Goal: Task Accomplishment & Management: Use online tool/utility

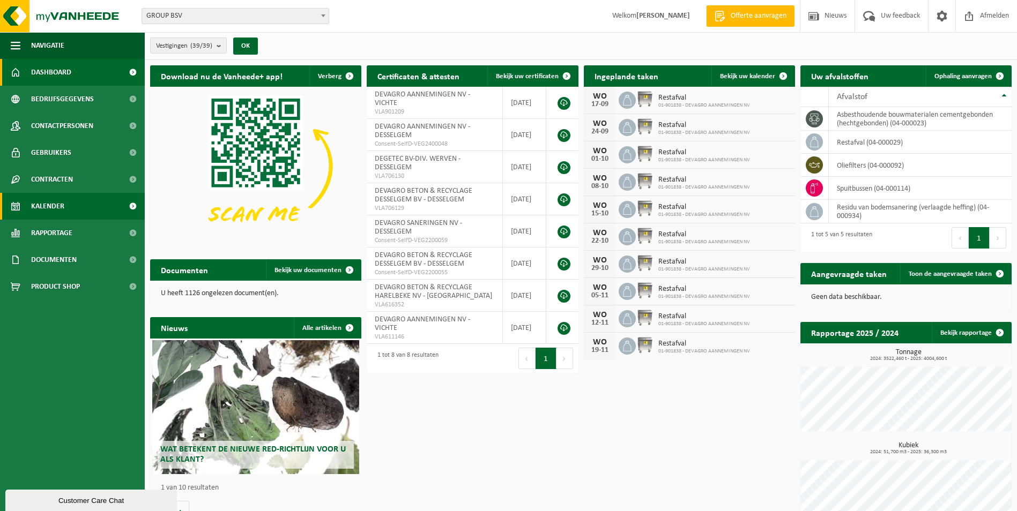
click at [54, 209] on span "Kalender" at bounding box center [47, 206] width 33 height 27
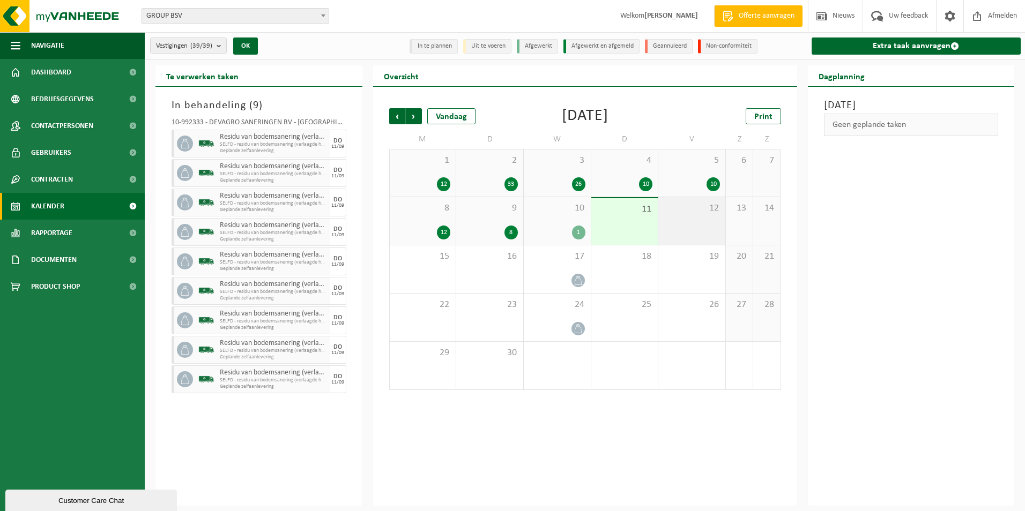
click at [695, 230] on div "12" at bounding box center [691, 221] width 67 height 48
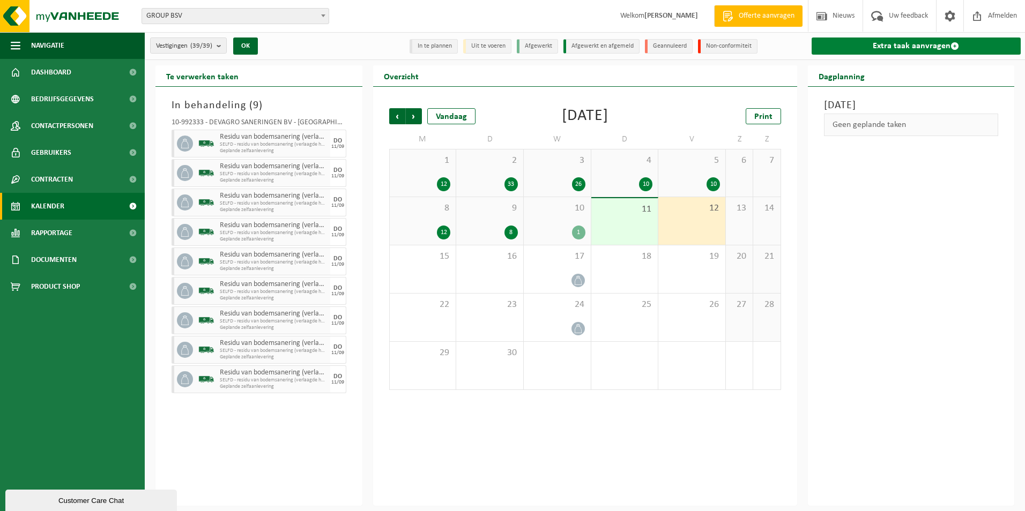
click at [882, 48] on link "Extra taak aanvragen" at bounding box center [917, 46] width 210 height 17
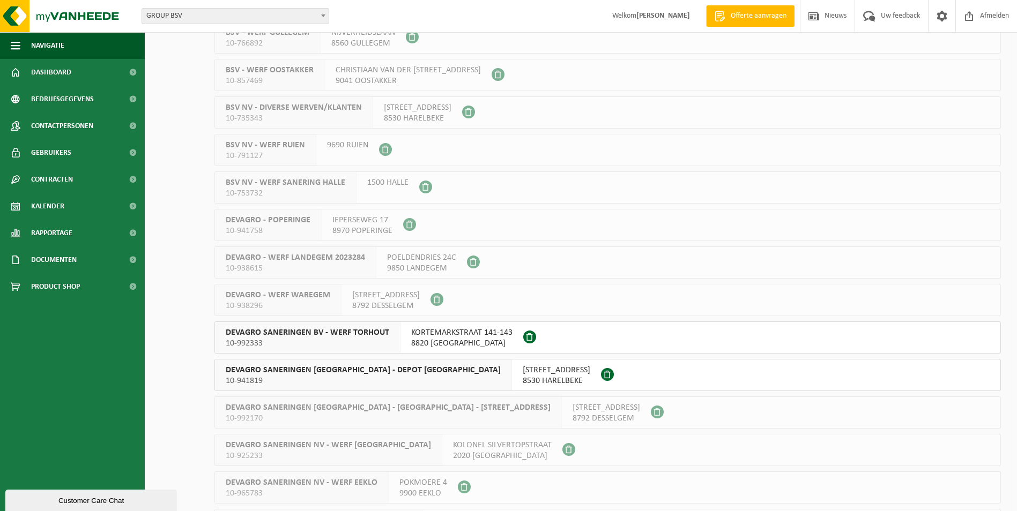
scroll to position [804, 0]
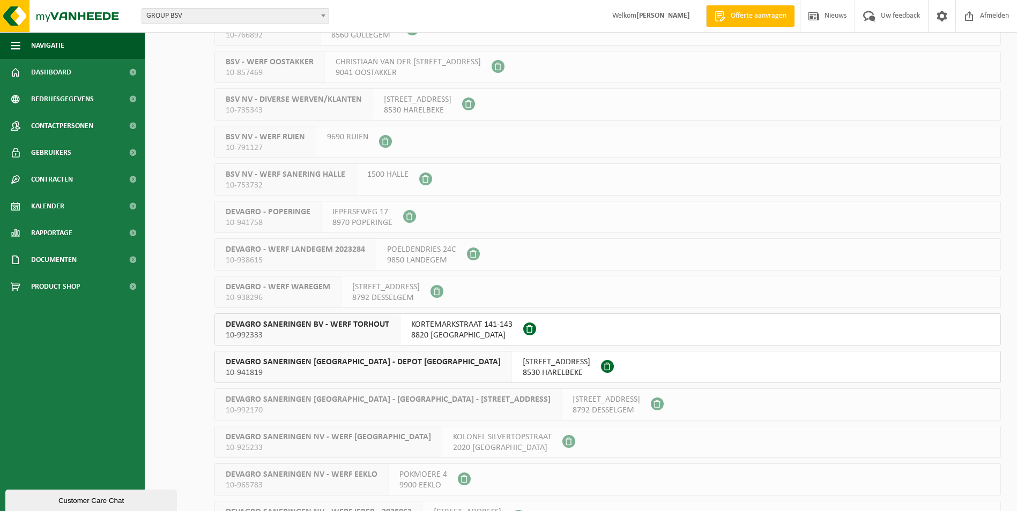
click at [469, 337] on span "8820 TORHOUT" at bounding box center [461, 335] width 101 height 11
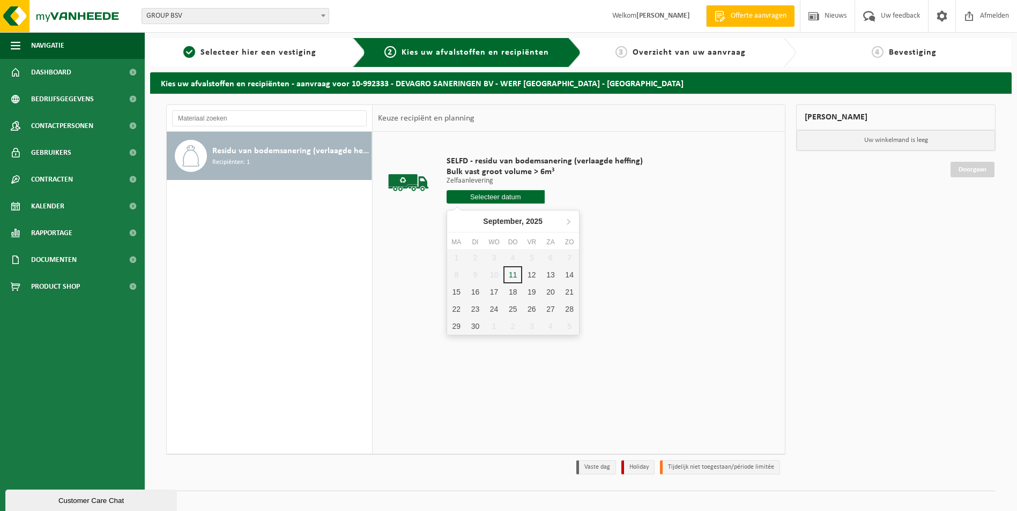
click at [481, 197] on input "text" at bounding box center [496, 196] width 98 height 13
click at [528, 274] on div "12" at bounding box center [531, 274] width 19 height 17
type input "Van [DATE]"
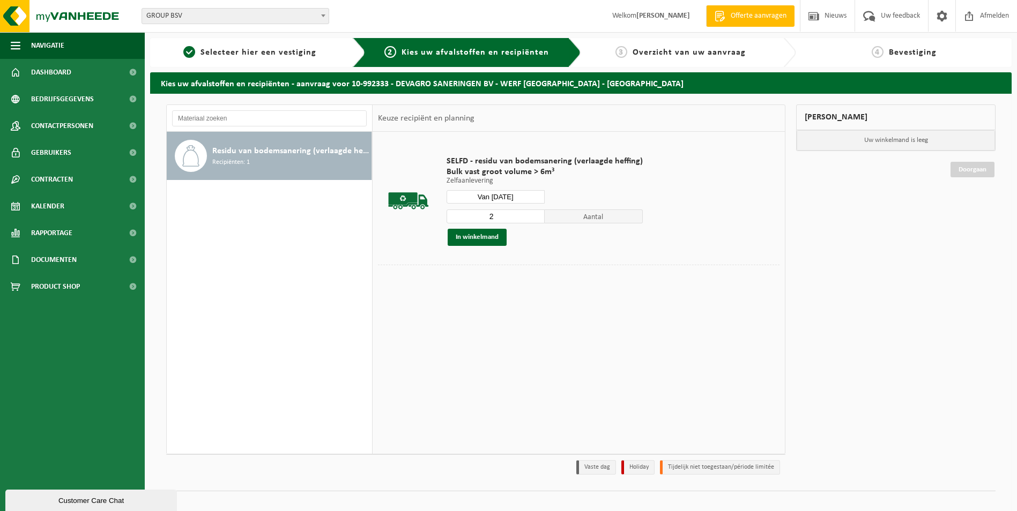
click at [533, 214] on input "2" at bounding box center [496, 217] width 98 height 14
click at [533, 214] on input "3" at bounding box center [496, 217] width 98 height 14
click at [533, 214] on input "4" at bounding box center [496, 217] width 98 height 14
click at [533, 214] on input "5" at bounding box center [496, 217] width 98 height 14
click at [533, 214] on input "7" at bounding box center [496, 217] width 98 height 14
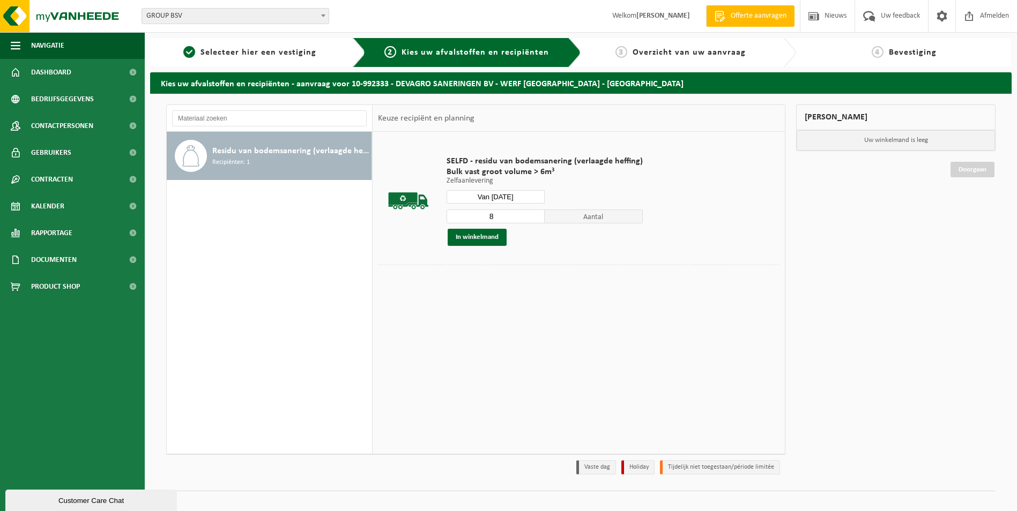
click at [532, 215] on input "8" at bounding box center [496, 217] width 98 height 14
click at [532, 215] on input "9" at bounding box center [496, 217] width 98 height 14
type input "10"
click at [532, 215] on input "10" at bounding box center [496, 217] width 98 height 14
click at [469, 240] on button "In winkelmand" at bounding box center [477, 237] width 59 height 17
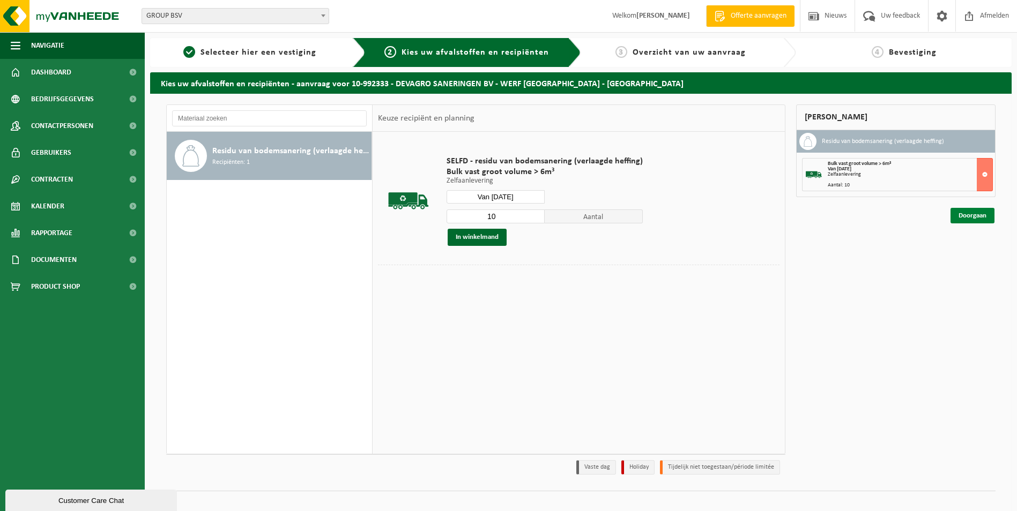
click at [977, 218] on link "Doorgaan" at bounding box center [972, 216] width 44 height 16
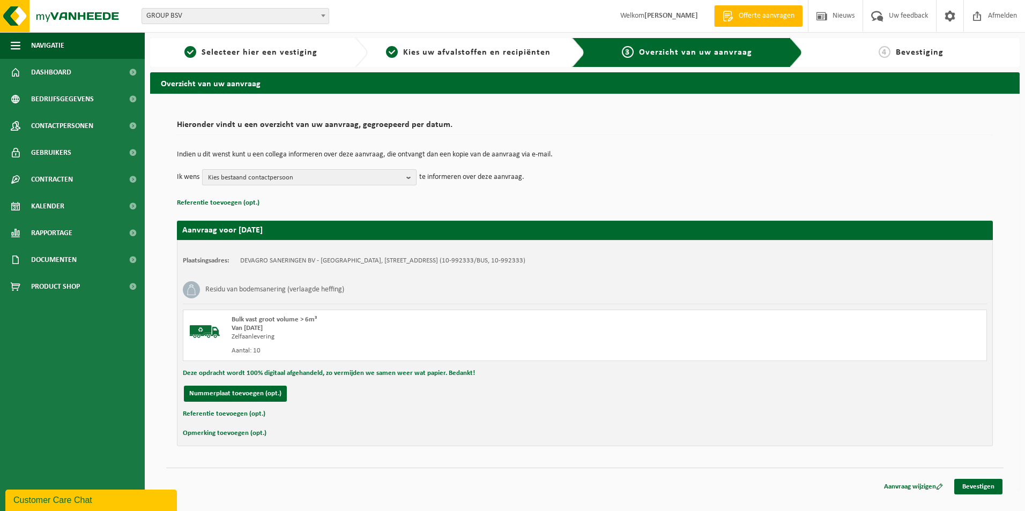
click at [242, 179] on span "Kies bestaand contactpersoon" at bounding box center [305, 178] width 194 height 16
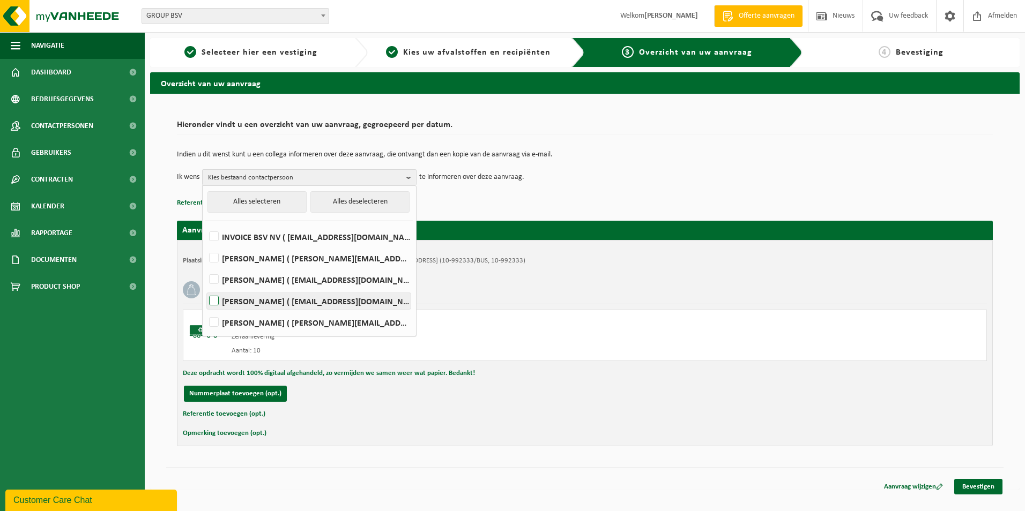
drag, startPoint x: 250, startPoint y: 300, endPoint x: 240, endPoint y: 336, distance: 37.7
click at [250, 301] on label "[PERSON_NAME] ( [EMAIL_ADDRESS][DOMAIN_NAME] )" at bounding box center [309, 301] width 204 height 16
click at [205, 288] on input "[PERSON_NAME] ( [EMAIL_ADDRESS][DOMAIN_NAME] )" at bounding box center [205, 287] width 1 height 1
checkbox input "true"
click at [240, 322] on label "[PERSON_NAME] ( [PERSON_NAME][EMAIL_ADDRESS][DOMAIN_NAME] )" at bounding box center [309, 323] width 204 height 16
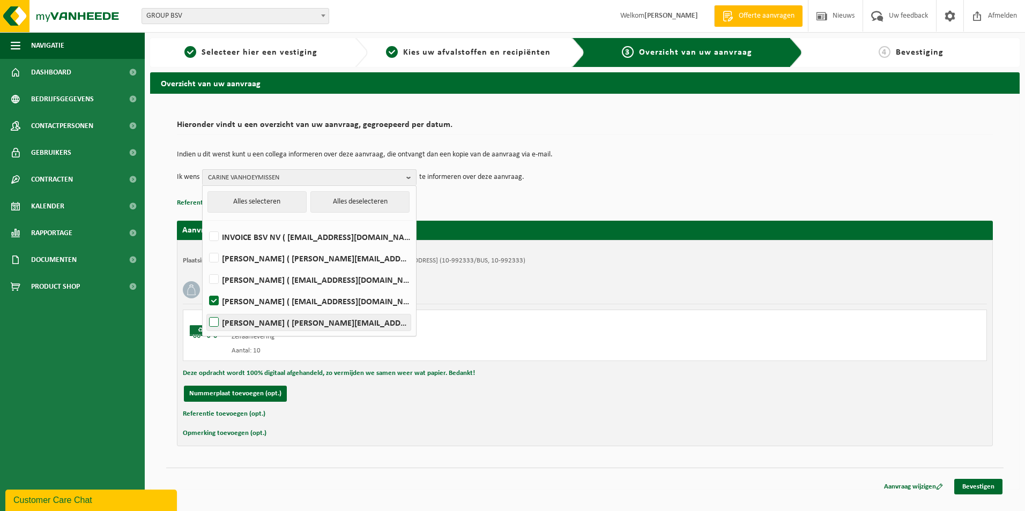
click at [205, 309] on input "[PERSON_NAME] ( [PERSON_NAME][EMAIL_ADDRESS][DOMAIN_NAME] )" at bounding box center [205, 309] width 1 height 1
checkbox input "true"
click at [603, 387] on div "Nummerplaat toevoegen (opt.)" at bounding box center [585, 394] width 804 height 16
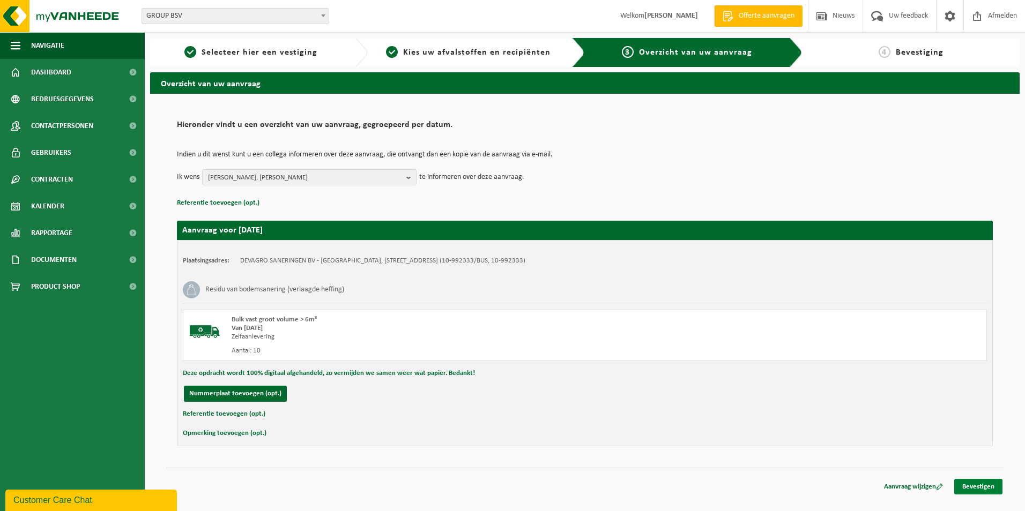
click at [975, 489] on link "Bevestigen" at bounding box center [978, 487] width 48 height 16
